Goal: Find specific page/section: Find specific page/section

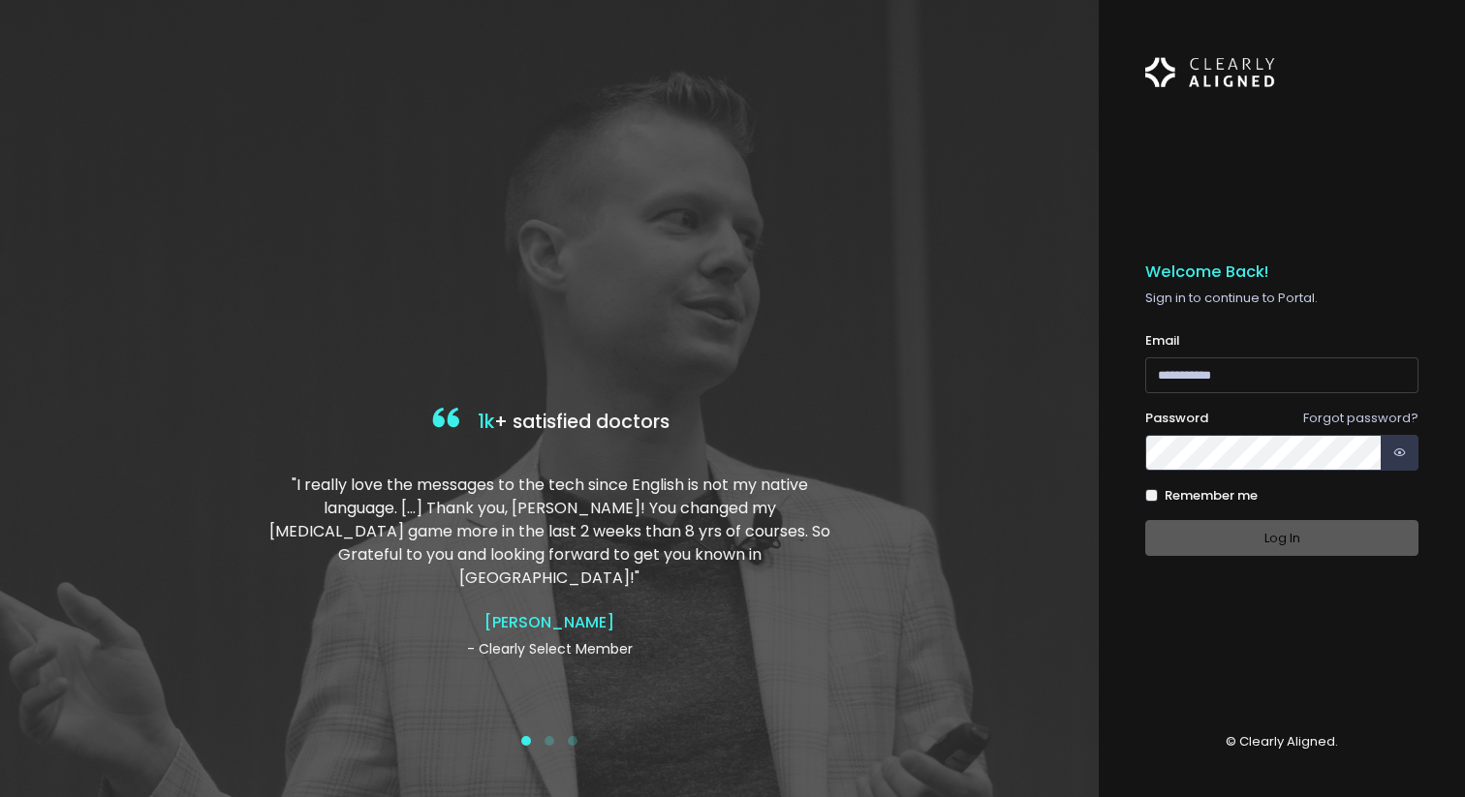
type input "**********"
click at [1243, 540] on div "Log In" at bounding box center [1281, 538] width 273 height 36
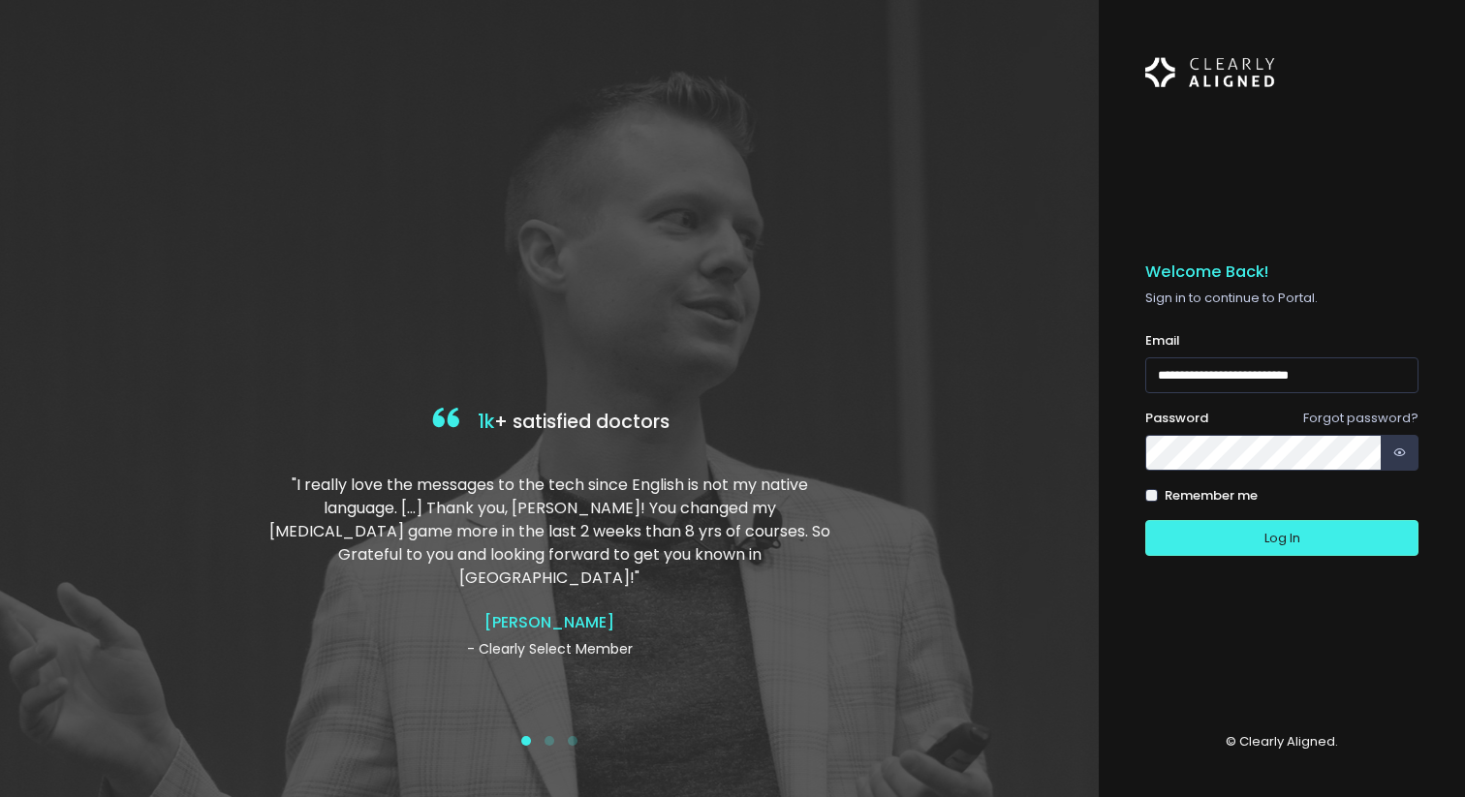
click at [1161, 495] on div "Remember me" at bounding box center [1281, 495] width 273 height 19
click at [1194, 534] on button "Log In" at bounding box center [1281, 538] width 273 height 36
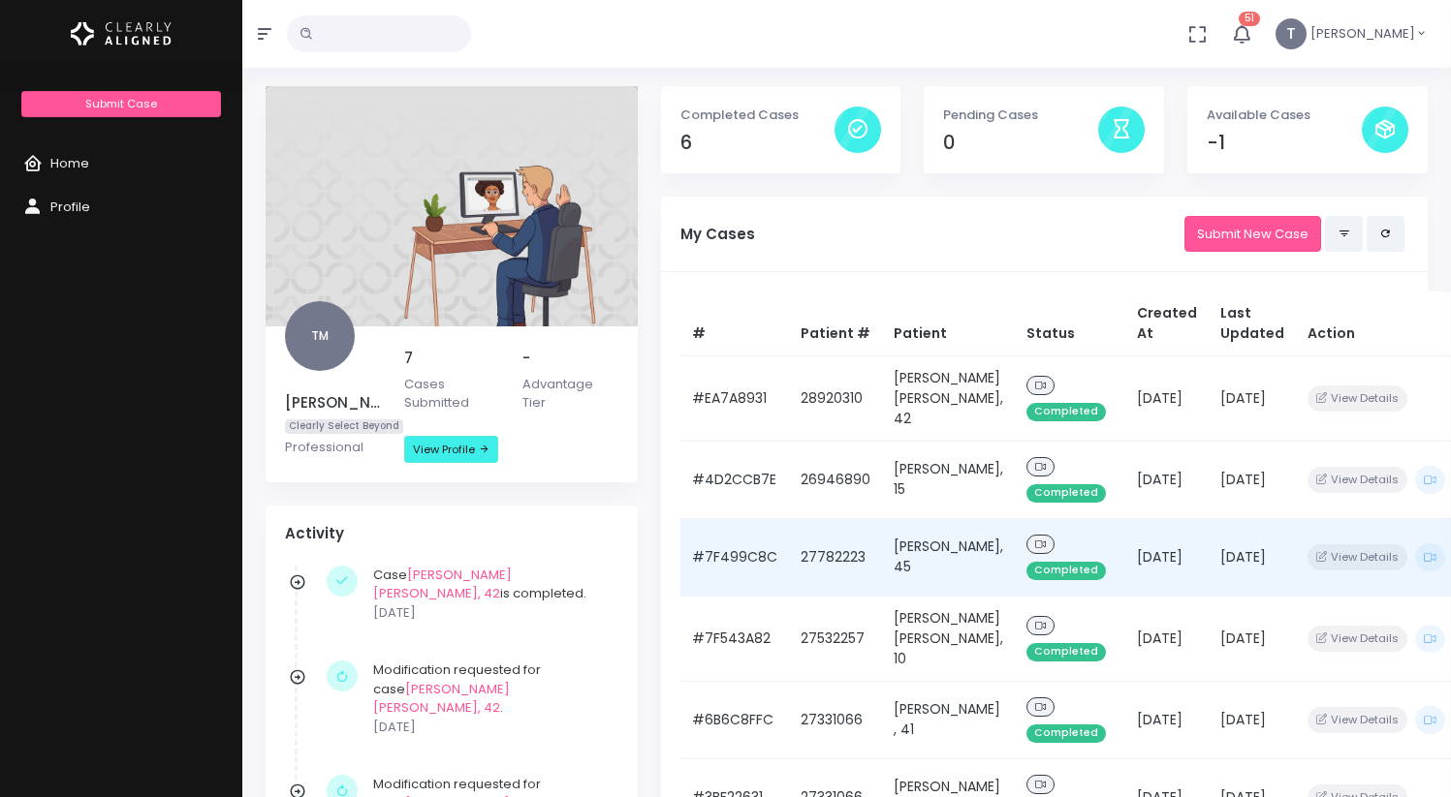
scroll to position [49, 0]
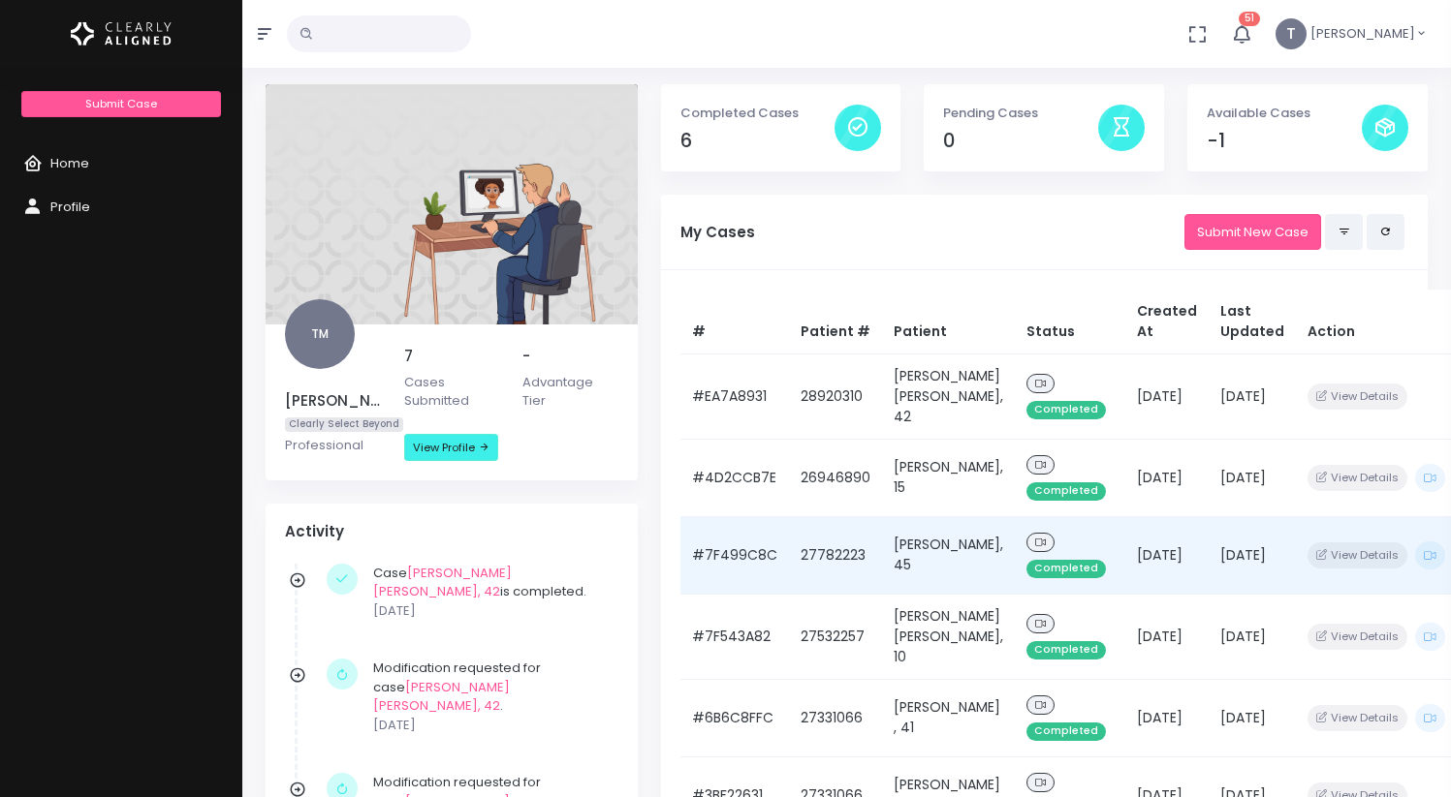
click at [912, 594] on td "[PERSON_NAME], 45" at bounding box center [948, 555] width 133 height 78
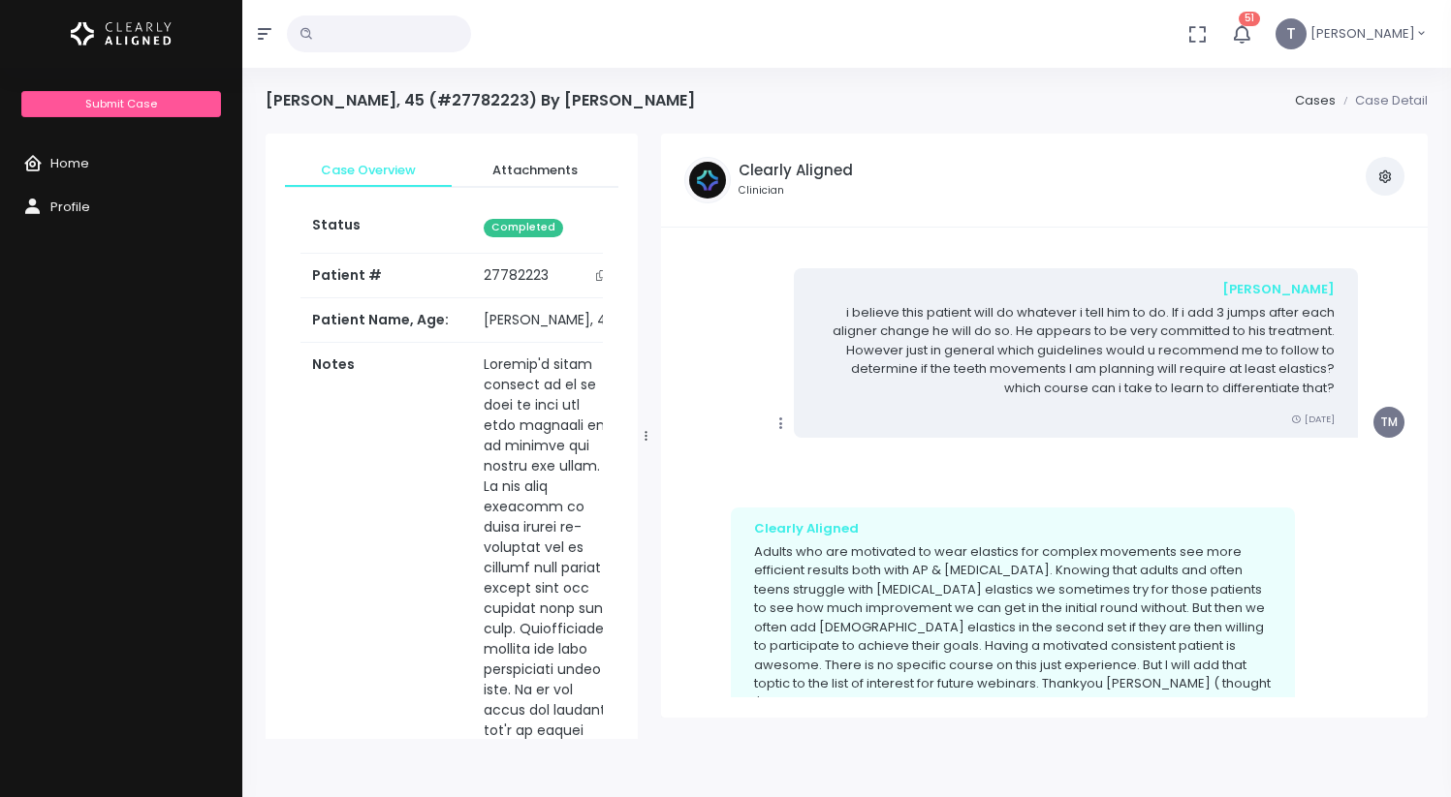
scroll to position [2434, 0]
click at [1374, 158] on button "button" at bounding box center [1384, 176] width 39 height 39
click at [1386, 174] on icon "button" at bounding box center [1385, 177] width 16 height 16
click at [532, 166] on span "Attachments" at bounding box center [535, 170] width 136 height 19
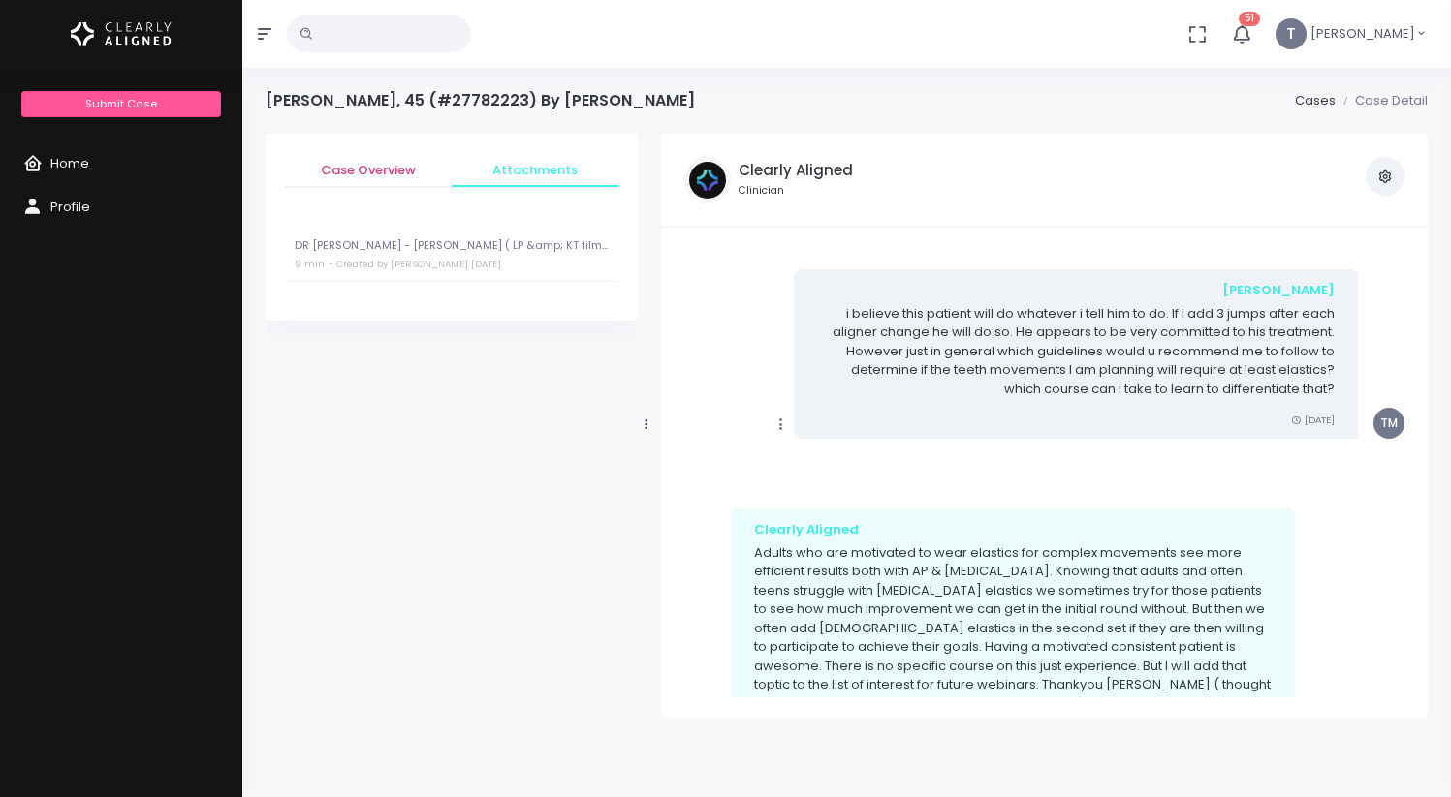
click at [373, 161] on span "Case Overview" at bounding box center [368, 170] width 136 height 19
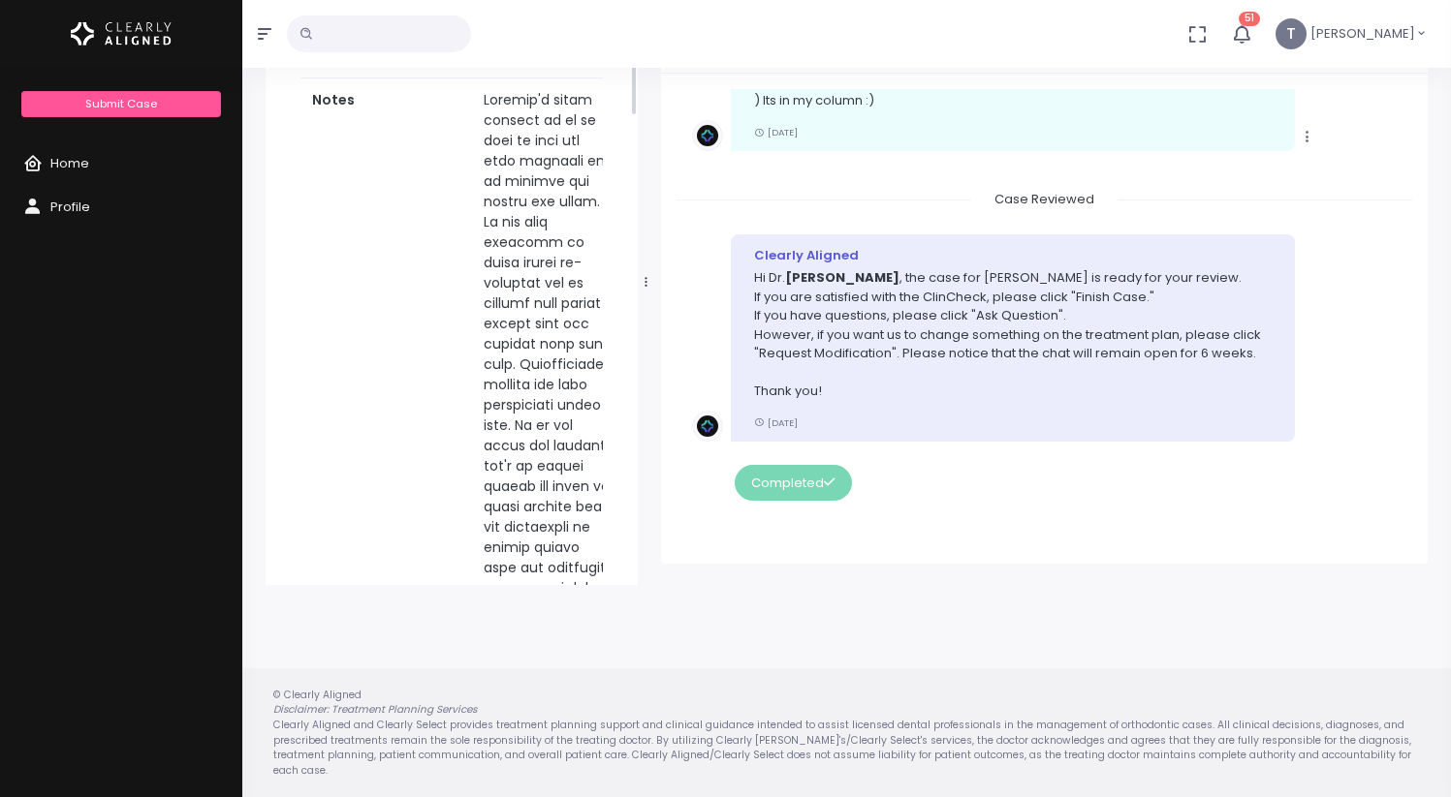
scroll to position [115, 0]
